Goal: Transaction & Acquisition: Purchase product/service

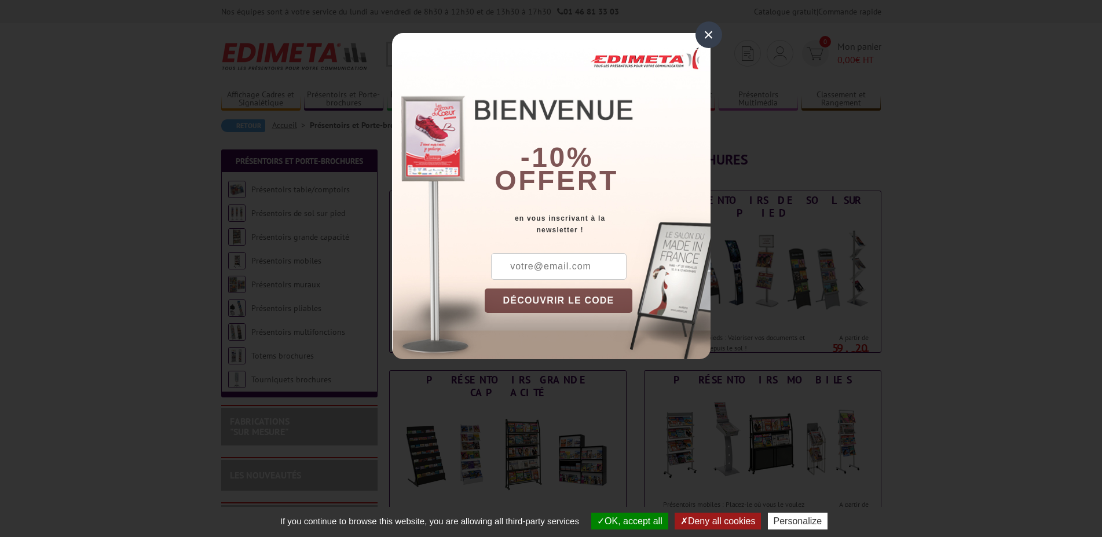
click at [706, 36] on div "×" at bounding box center [708, 34] width 27 height 27
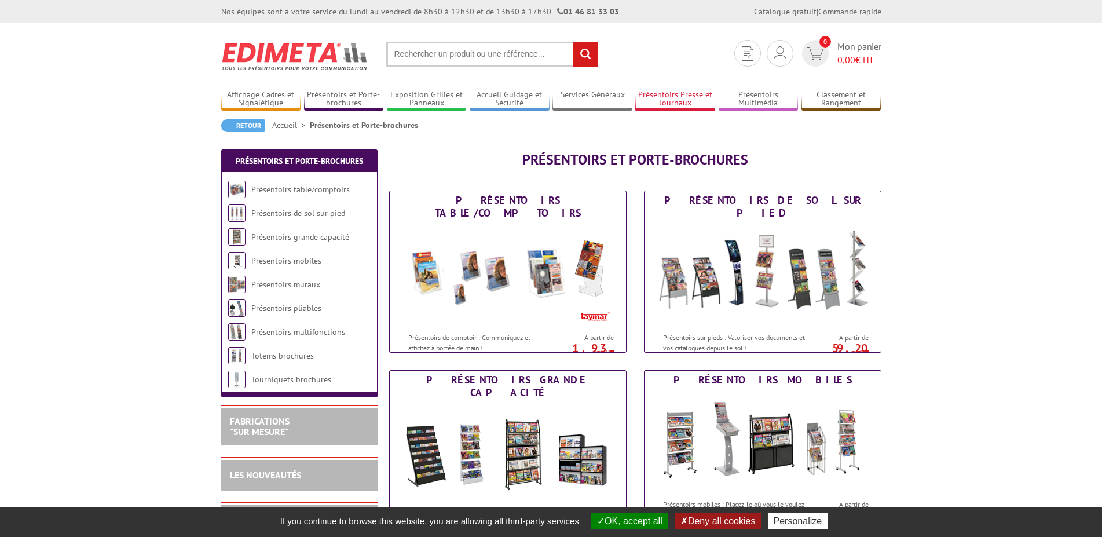
click at [678, 100] on link "Présentoirs Presse et Journaux" at bounding box center [675, 99] width 80 height 19
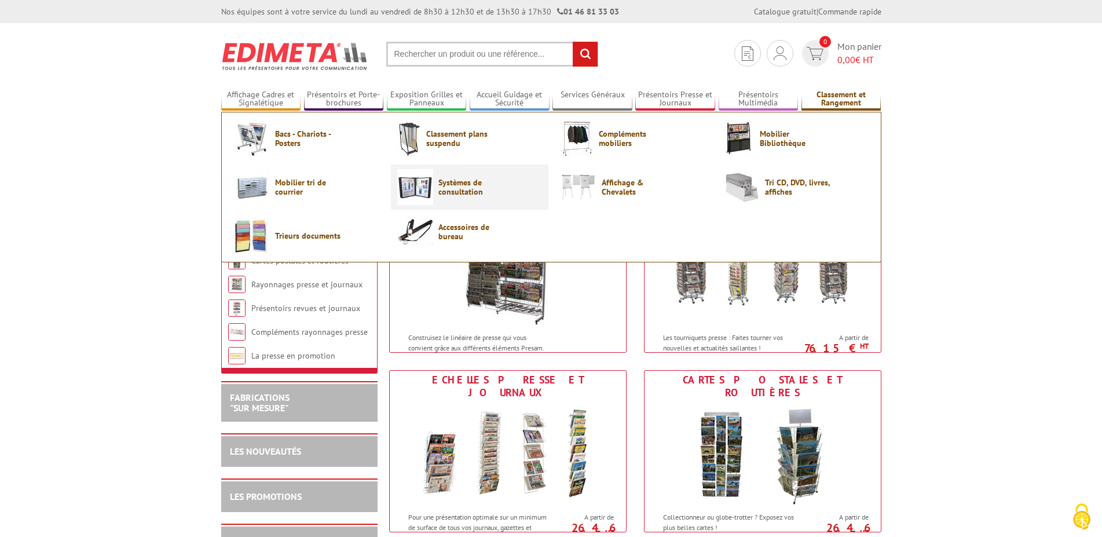
click at [466, 183] on span "Systèmes de consultation" at bounding box center [472, 187] width 69 height 19
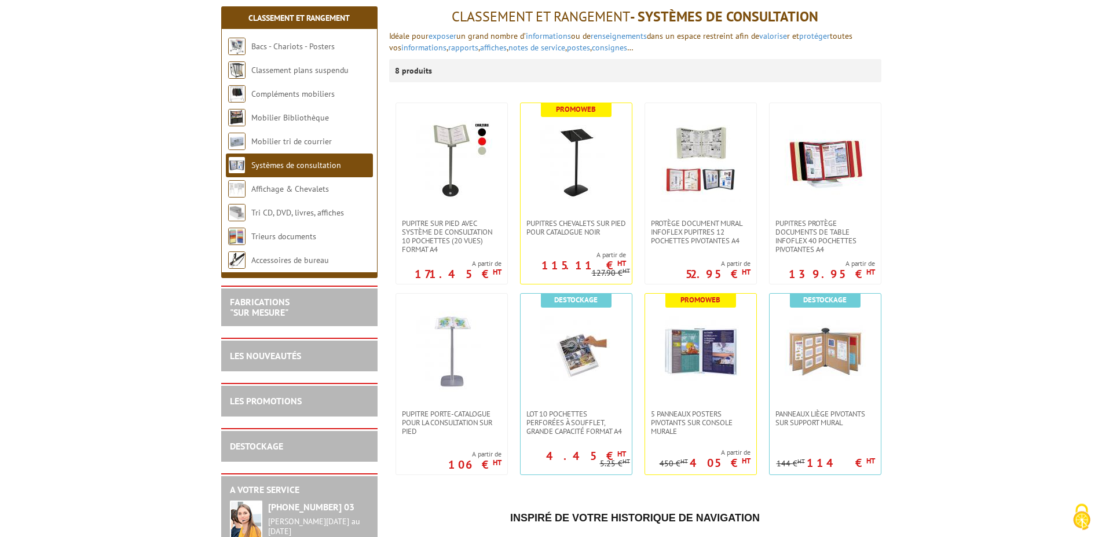
scroll to position [118, 0]
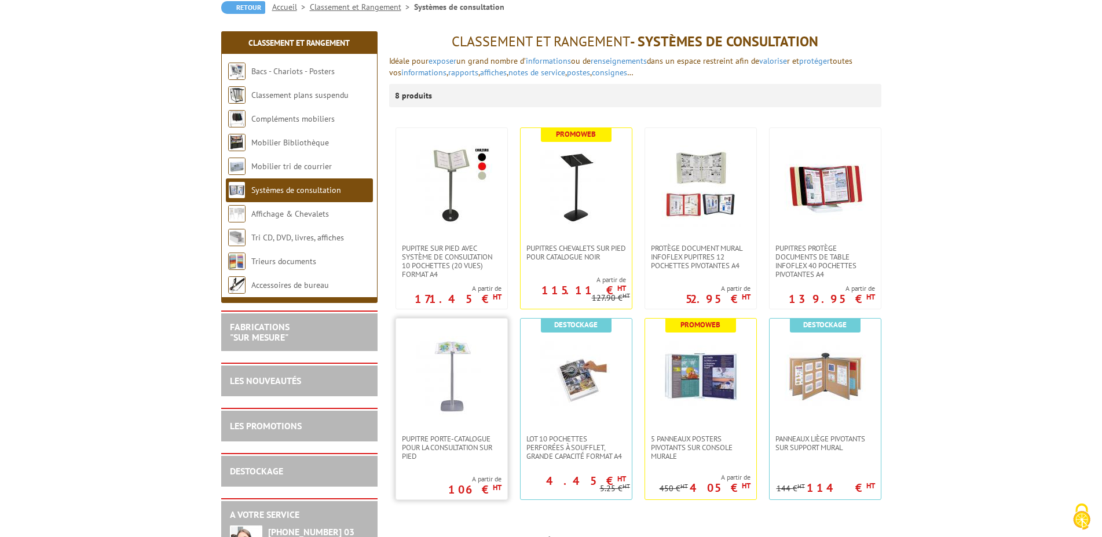
click at [463, 380] on img at bounding box center [451, 376] width 81 height 81
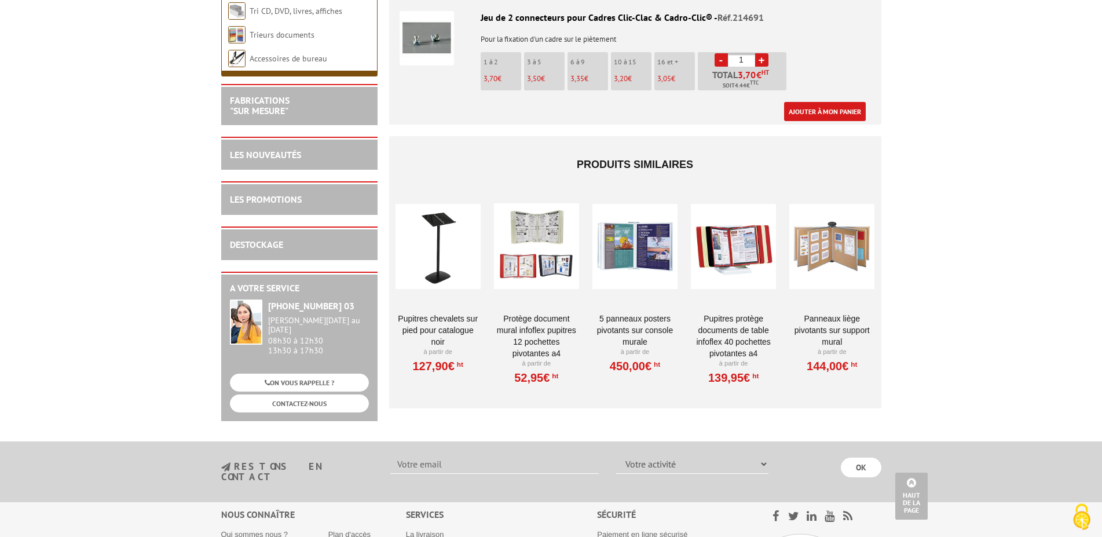
scroll to position [1594, 0]
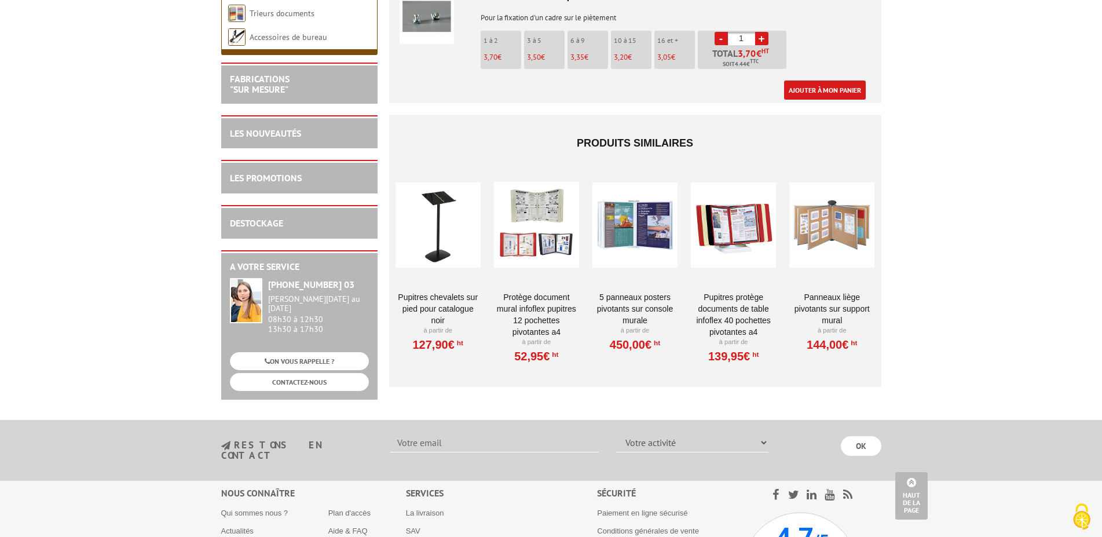
click at [727, 205] on div at bounding box center [733, 225] width 85 height 116
